Goal: Navigation & Orientation: Find specific page/section

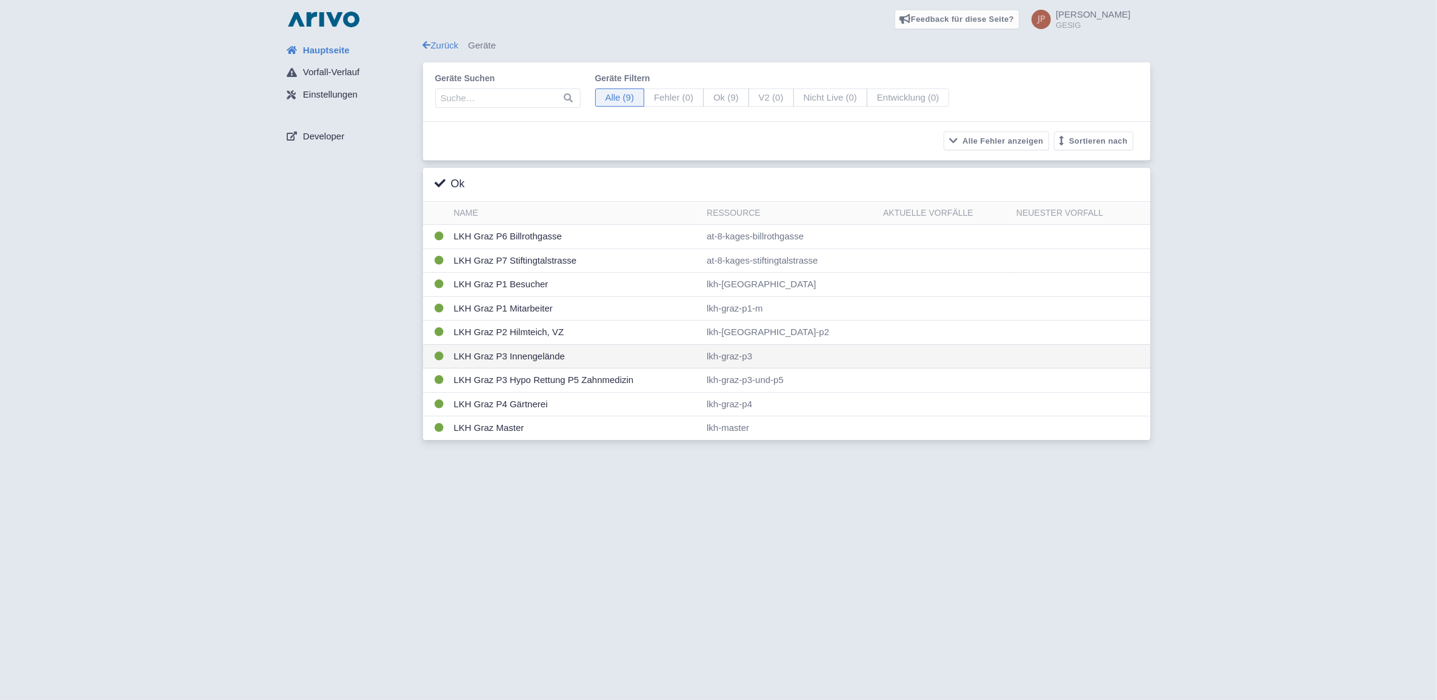
click at [523, 358] on td "LKH Graz P3 Innengelände" at bounding box center [575, 356] width 253 height 24
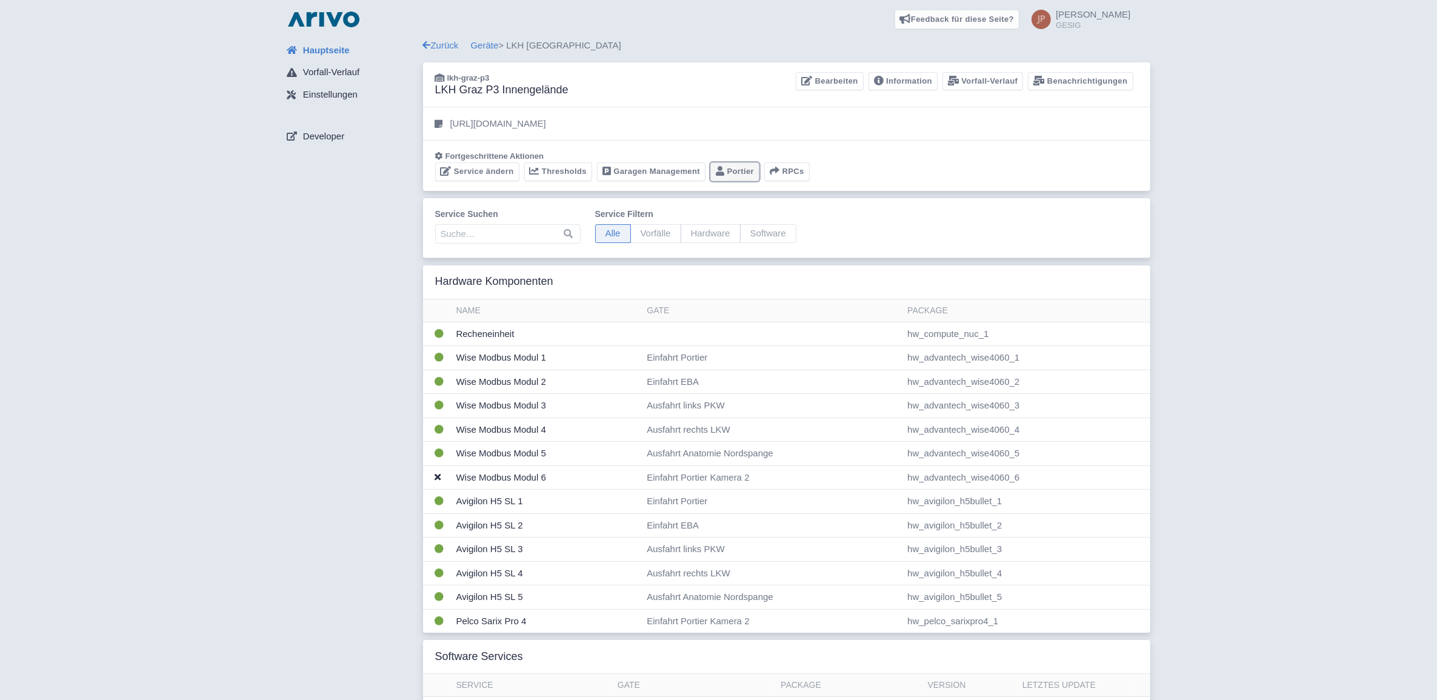
click at [735, 168] on link "Portier" at bounding box center [734, 171] width 49 height 19
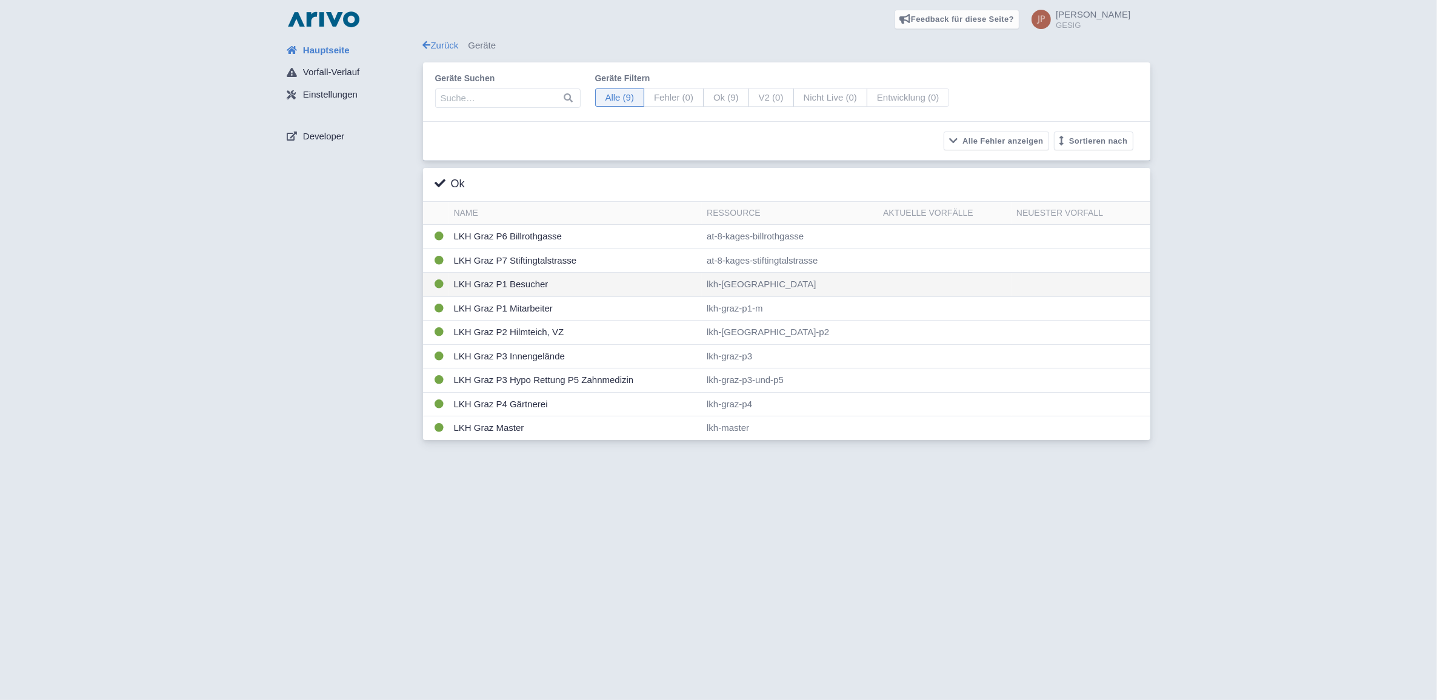
click at [510, 281] on td "LKH Graz P1 Besucher" at bounding box center [575, 285] width 253 height 24
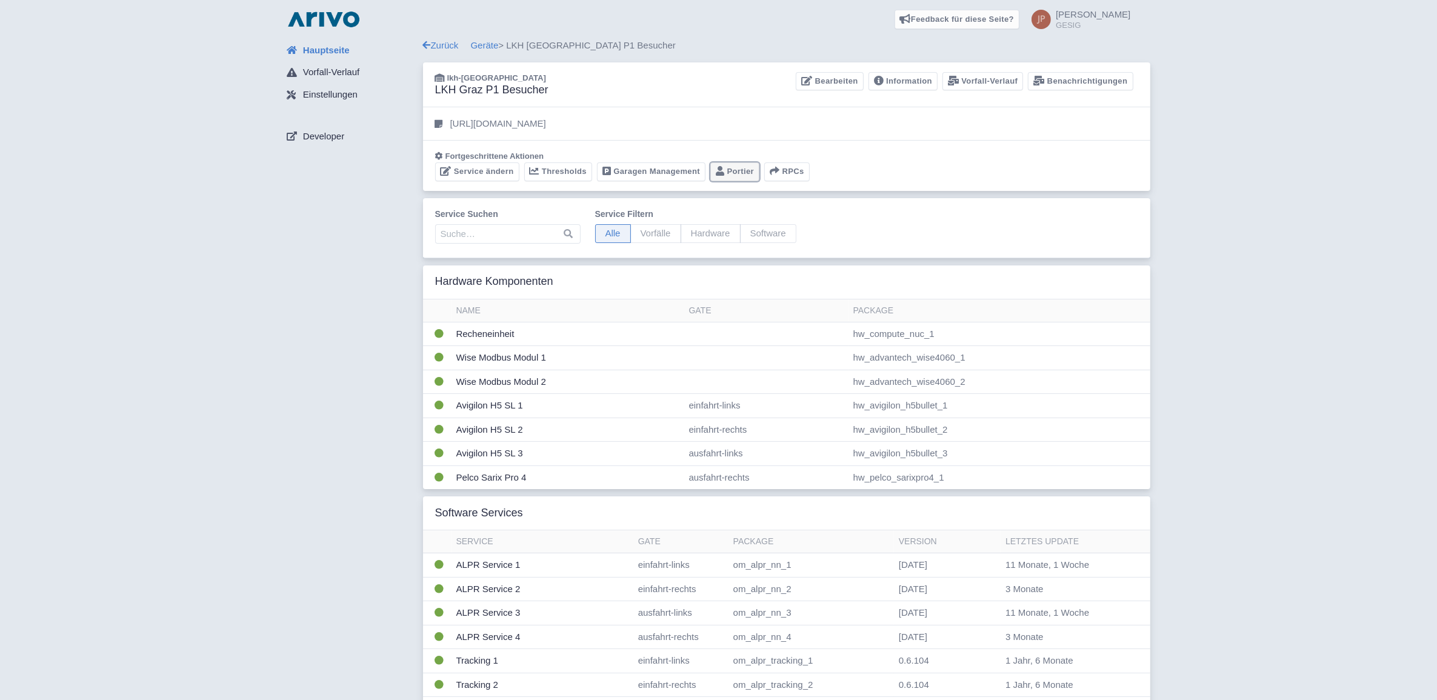
click at [743, 168] on link "Portier" at bounding box center [734, 171] width 49 height 19
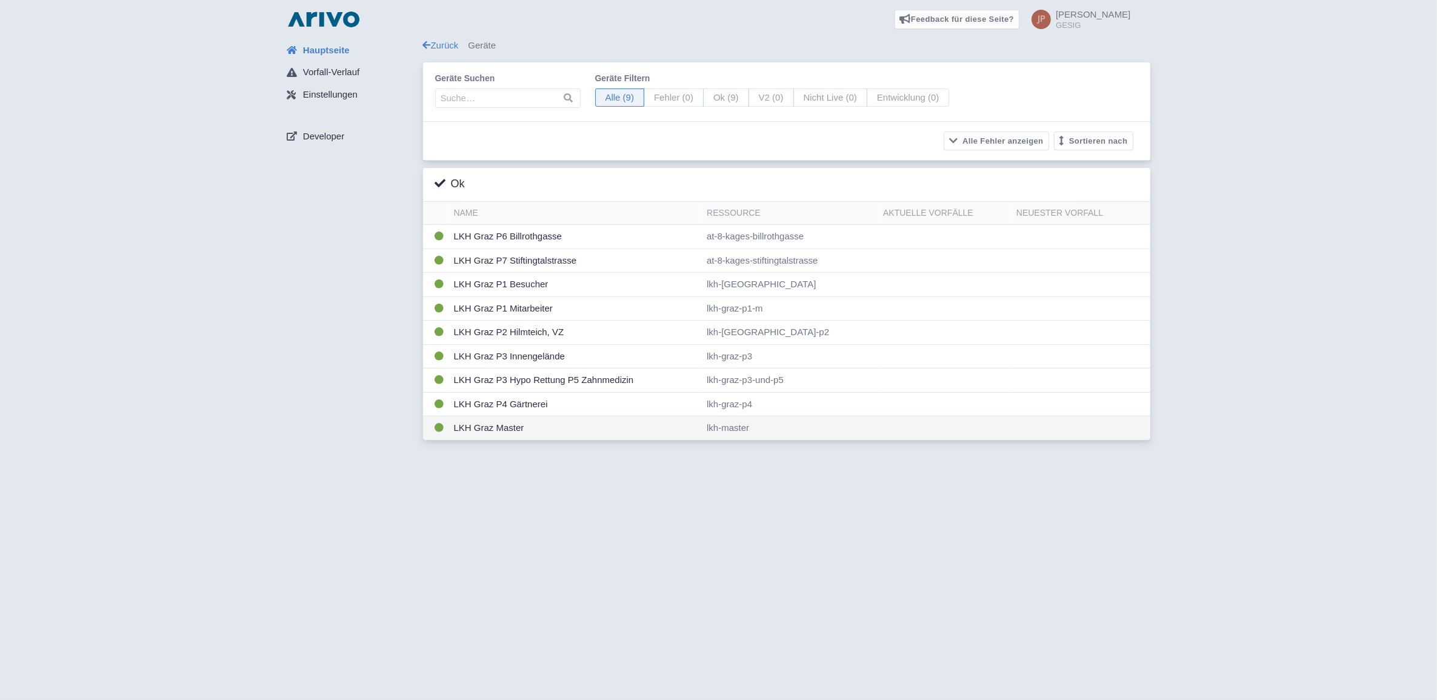
click at [482, 432] on td "LKH Graz Master" at bounding box center [575, 428] width 253 height 24
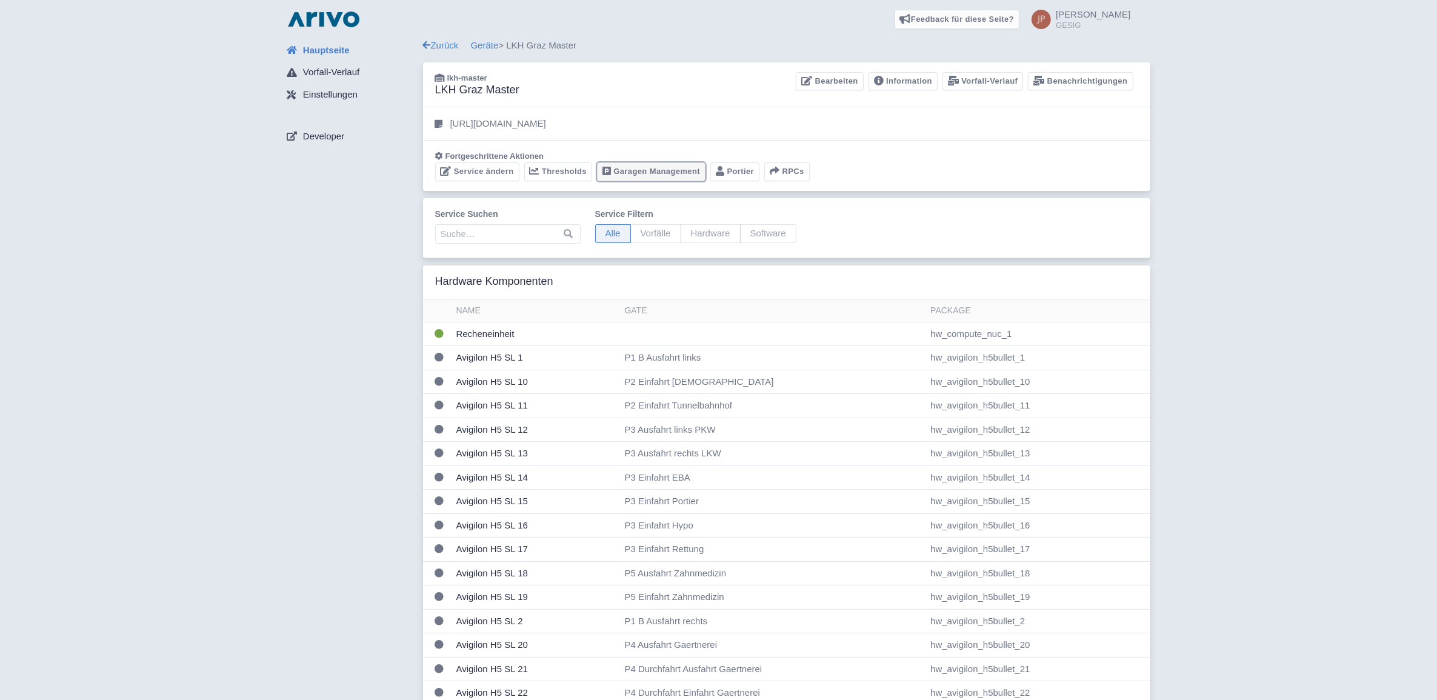
click at [653, 173] on link "Garagen Management" at bounding box center [651, 171] width 109 height 19
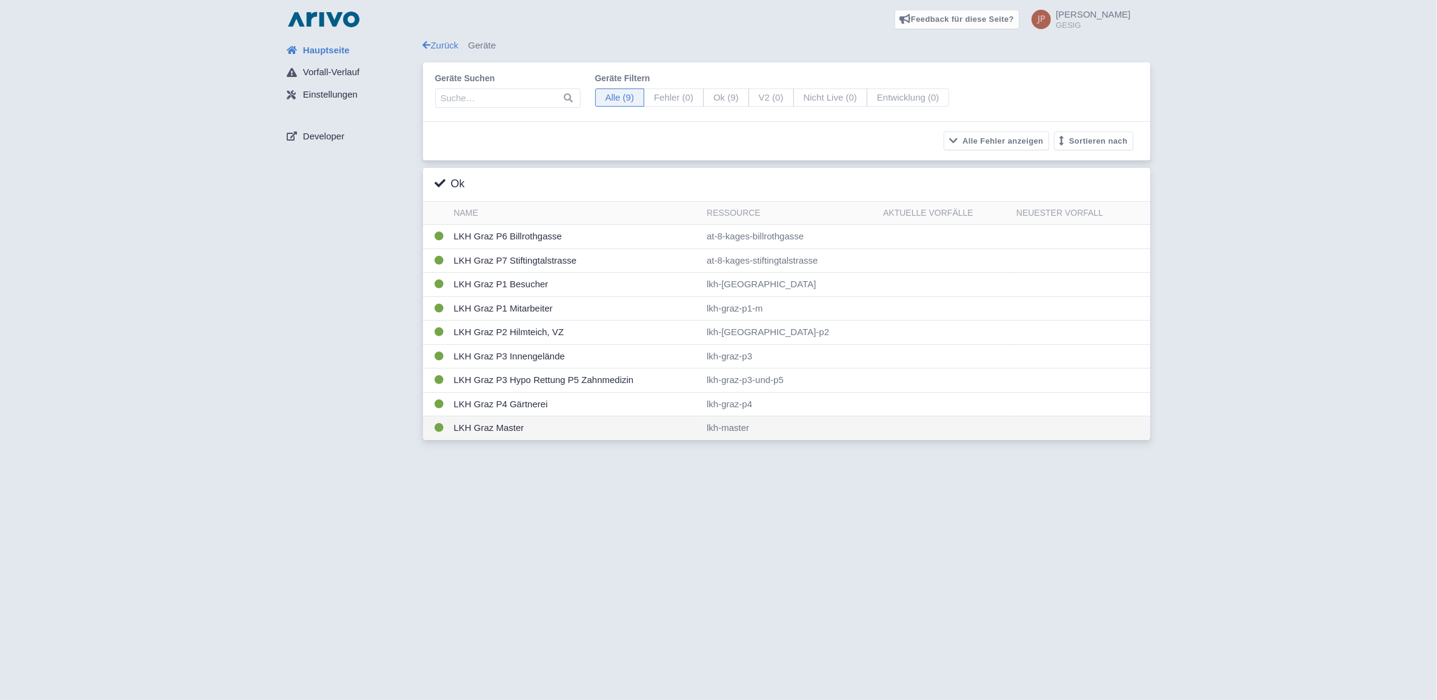
click at [470, 432] on td "LKH Graz Master" at bounding box center [575, 428] width 253 height 24
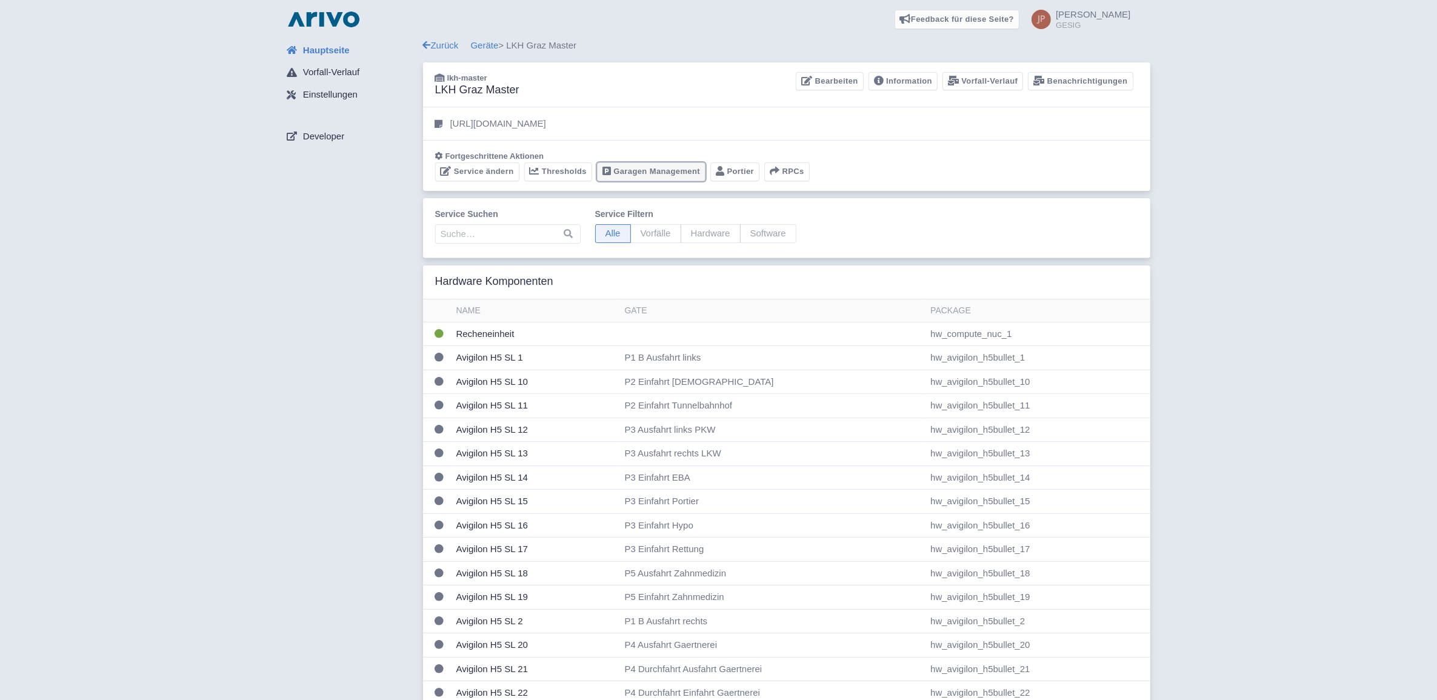
click at [647, 170] on link "Garagen Management" at bounding box center [651, 171] width 109 height 19
